Goal: Task Accomplishment & Management: Complete application form

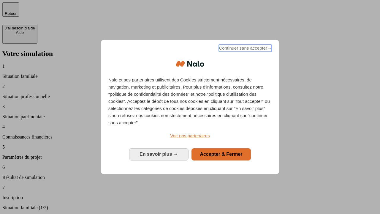
click at [245, 49] on span "Continuer sans accepter →" at bounding box center [245, 48] width 53 height 7
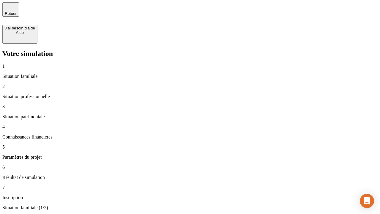
type input "30 000"
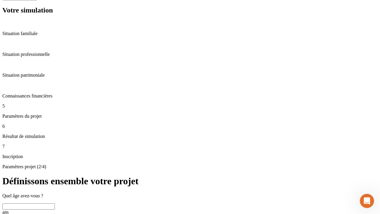
scroll to position [6, 0]
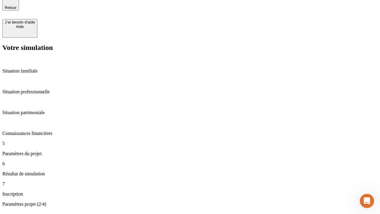
type input "25"
type input "64"
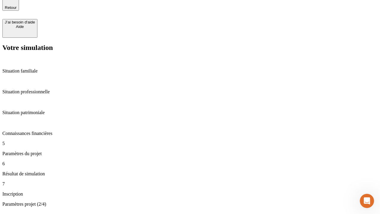
type input "1 000"
type input "640"
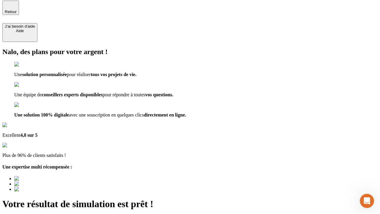
type input "[EMAIL_ADDRESS][PERSON_NAME][DOMAIN_NAME]"
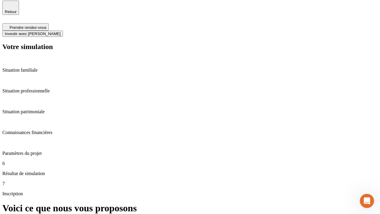
click at [61, 31] on span "Investir avec [PERSON_NAME]" at bounding box center [33, 33] width 56 height 4
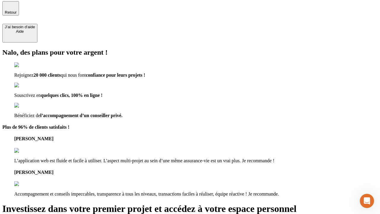
type input "[PERSON_NAME][EMAIL_ADDRESS][DOMAIN_NAME]"
